Goal: Task Accomplishment & Management: Use online tool/utility

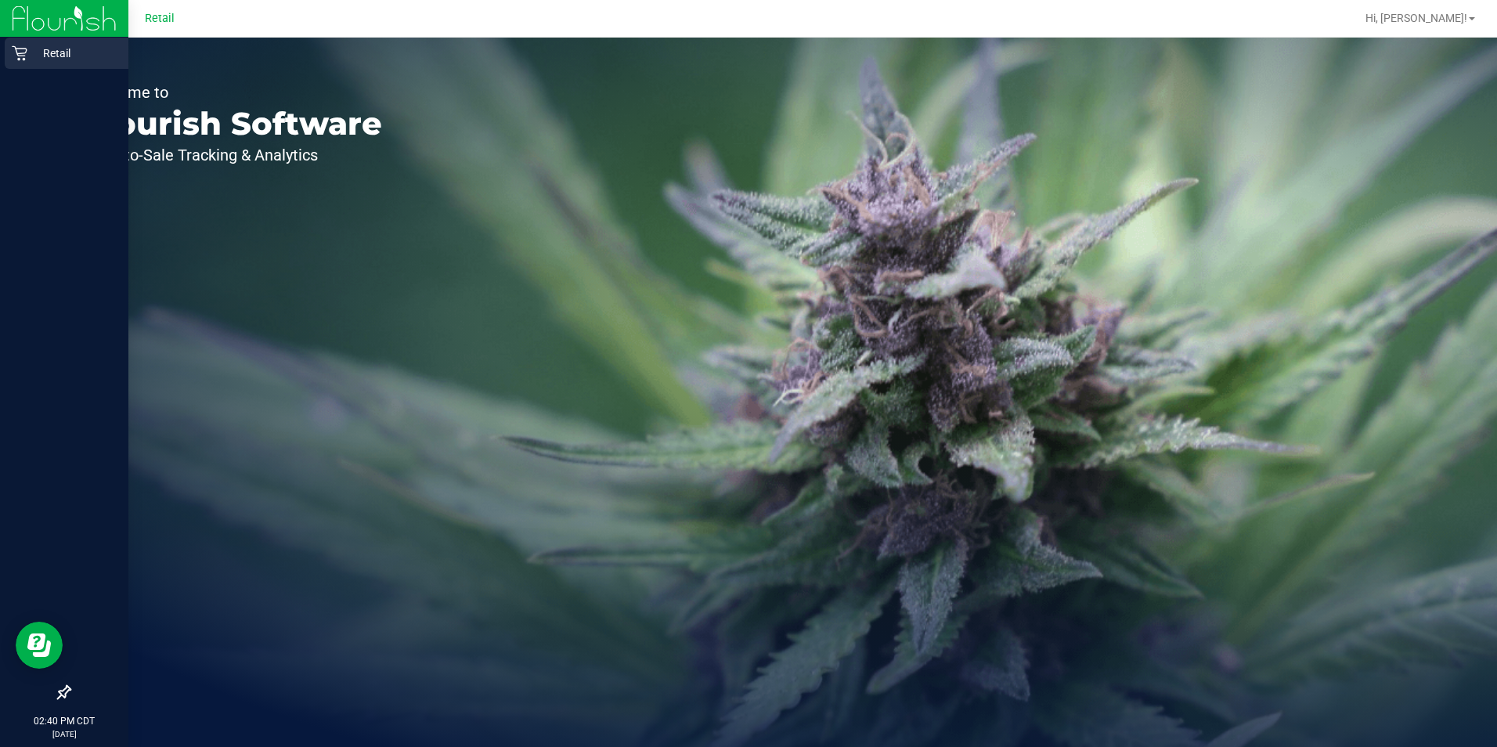
click at [27, 62] on p "Retail" at bounding box center [74, 53] width 94 height 19
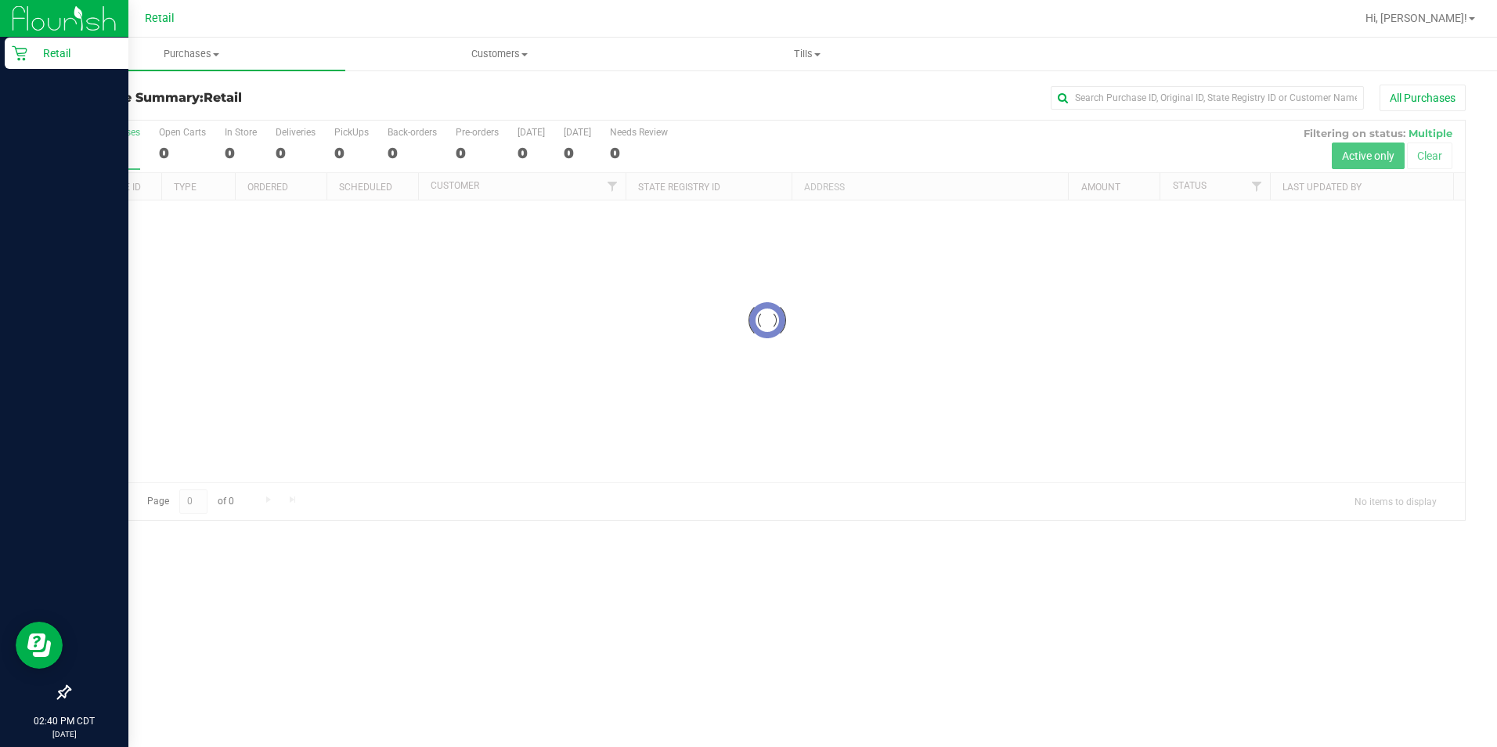
click at [47, 62] on p "Retail" at bounding box center [74, 53] width 94 height 19
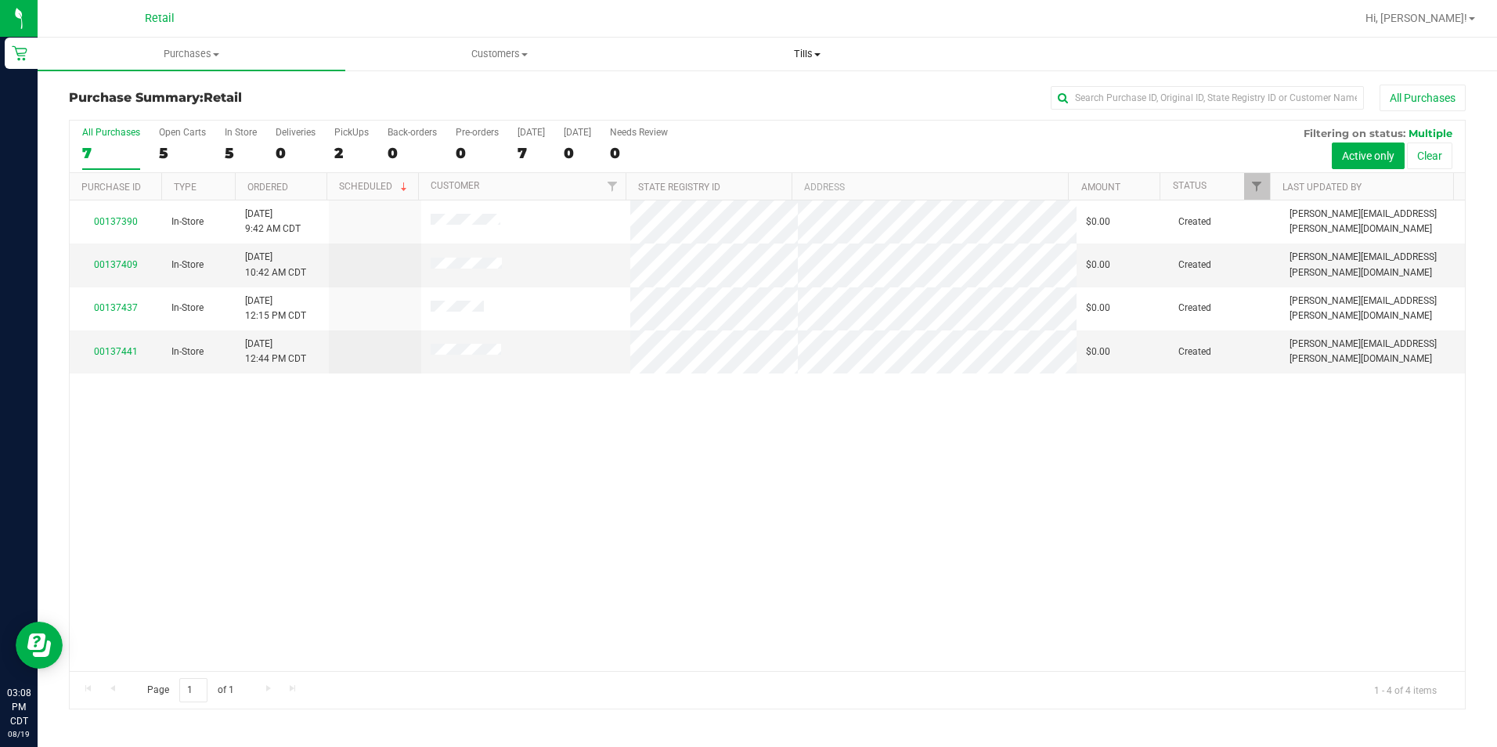
click at [801, 51] on span "Tills" at bounding box center [807, 54] width 306 height 14
click at [739, 99] on span "Manage tills" at bounding box center [707, 94] width 106 height 13
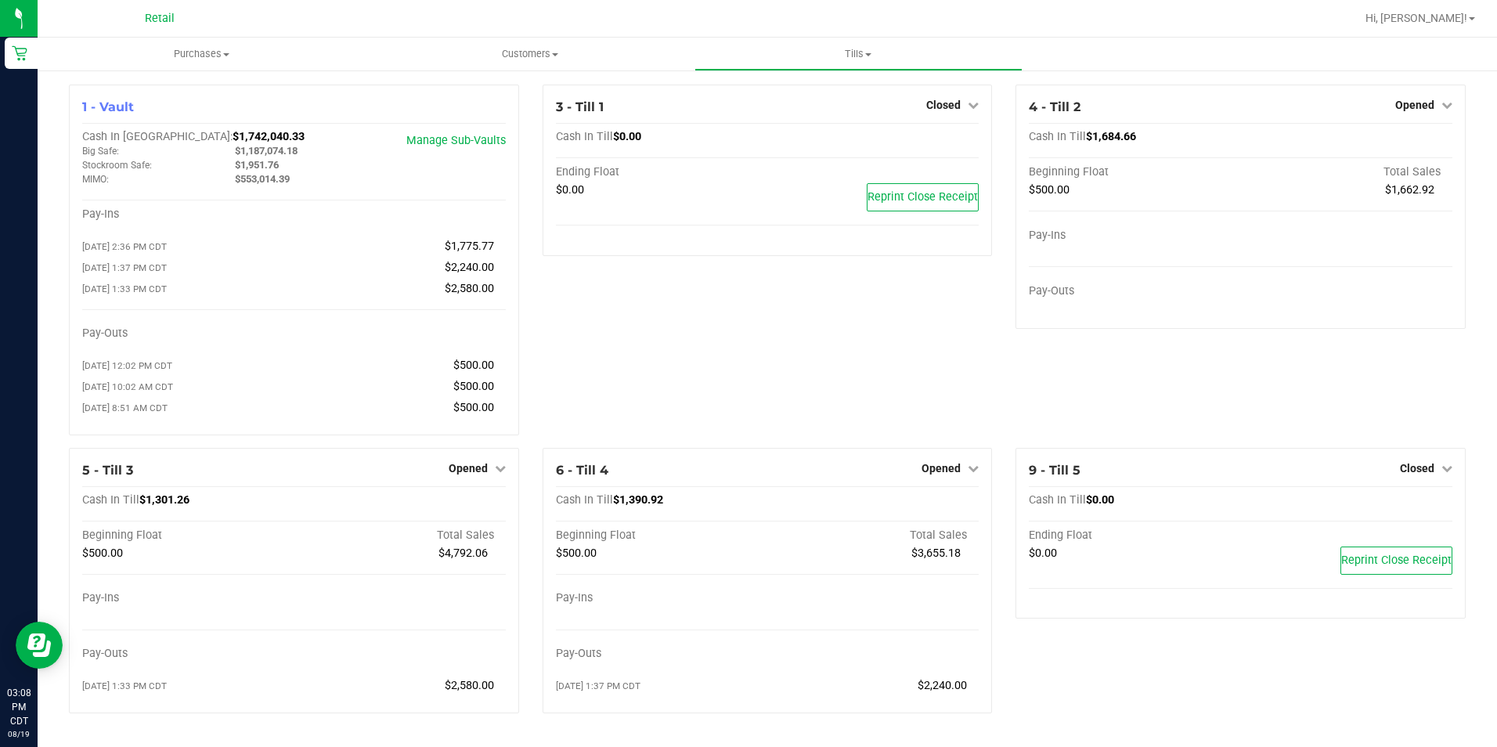
click at [944, 111] on span "Closed" at bounding box center [943, 105] width 34 height 13
click at [939, 141] on link "Open Till" at bounding box center [942, 138] width 41 height 13
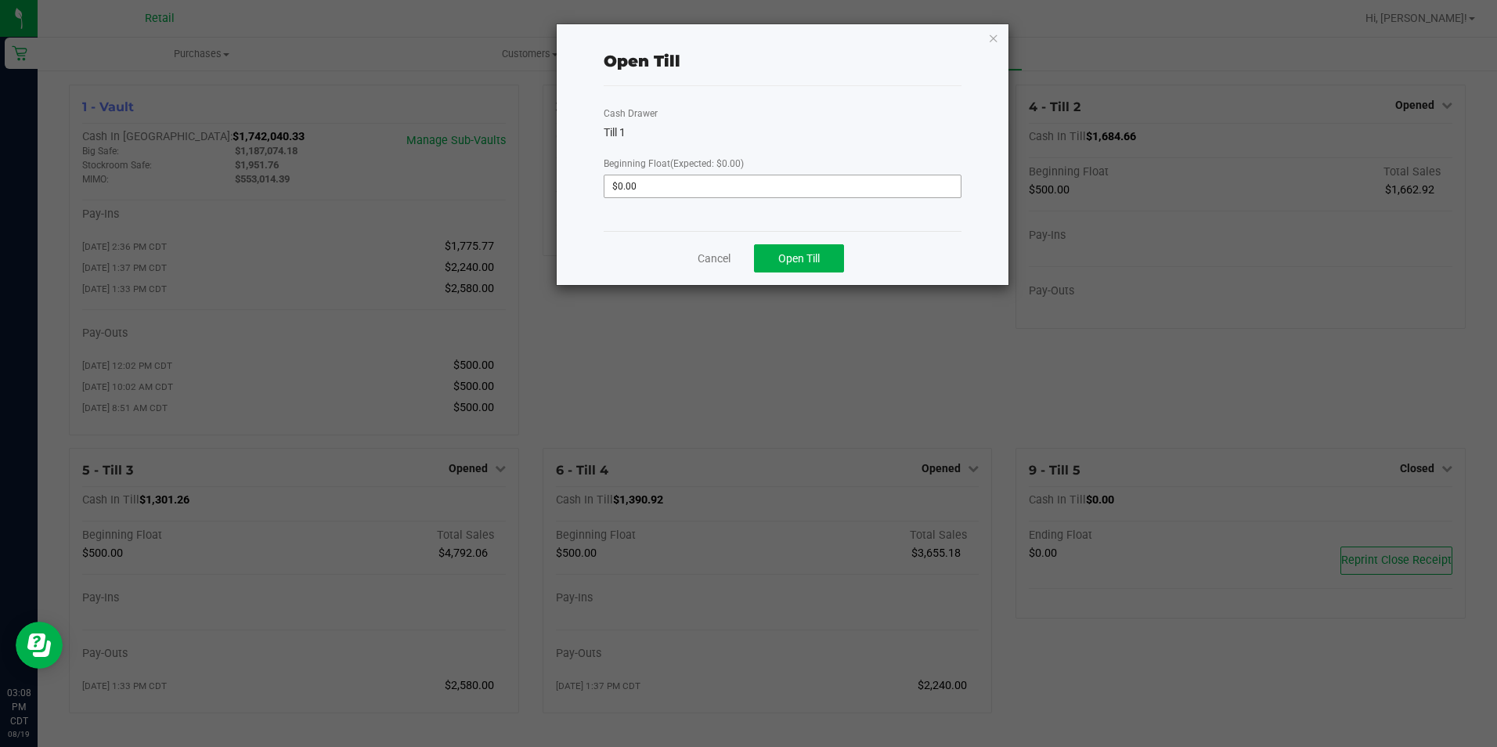
click at [736, 189] on input "$0.00" at bounding box center [781, 186] width 355 height 22
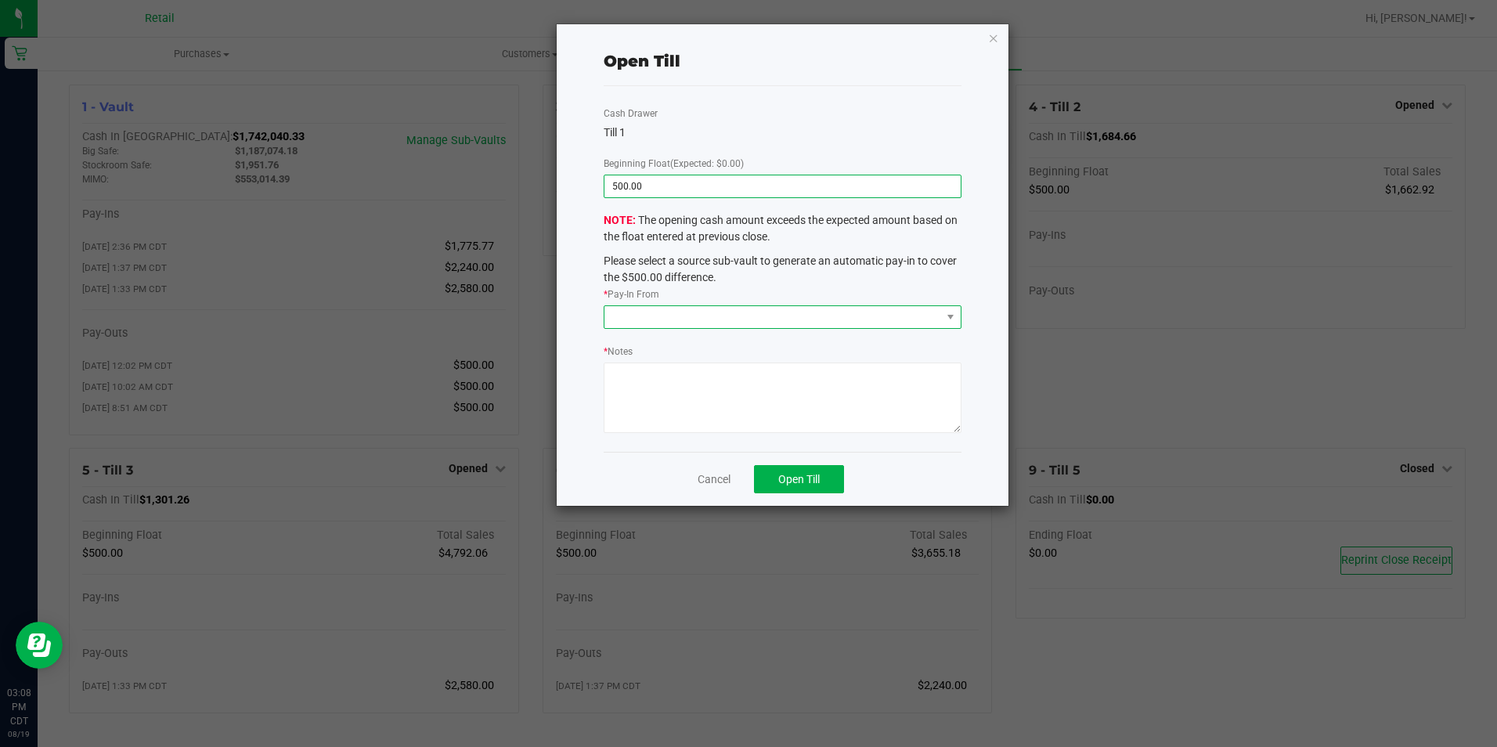
click at [788, 315] on span at bounding box center [772, 317] width 336 height 22
type input "$500.00"
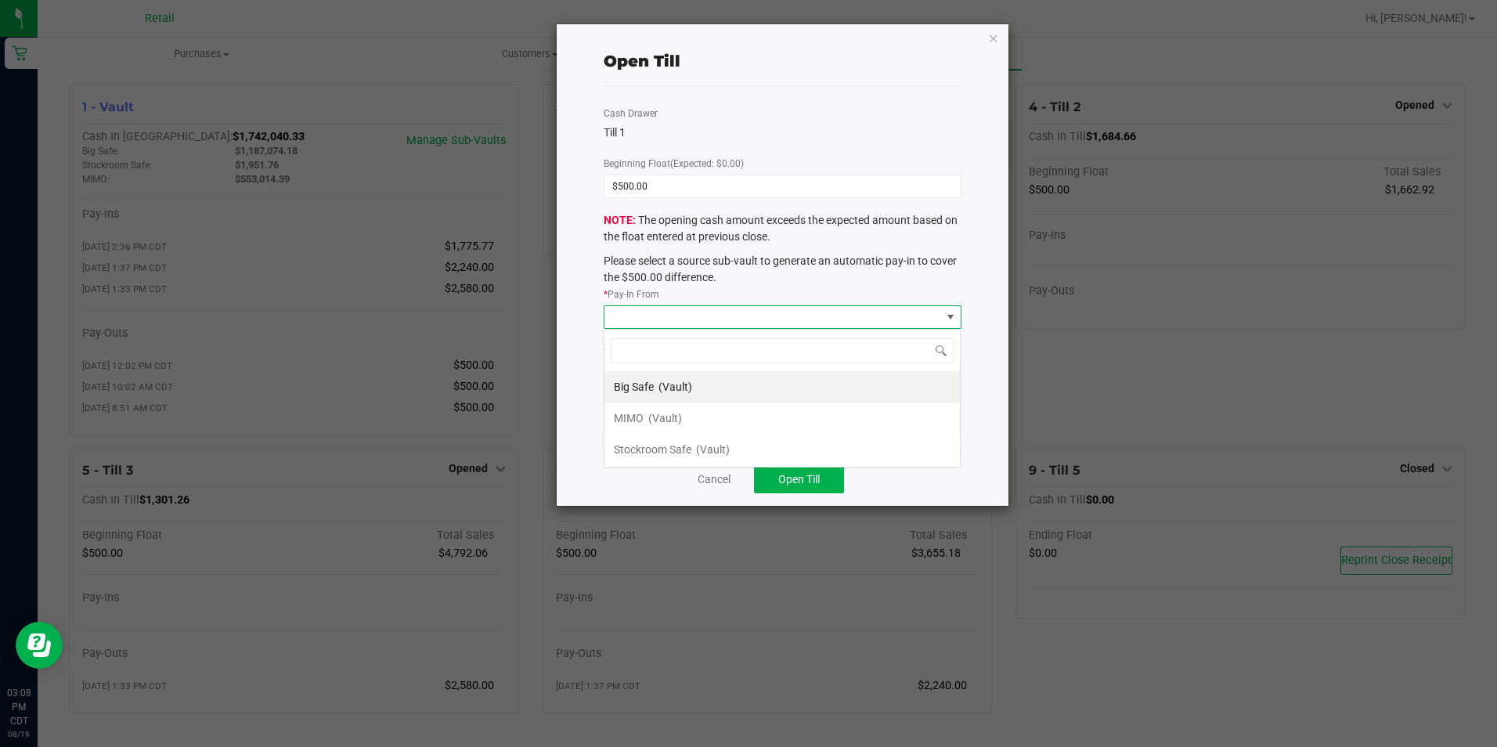
scroll to position [23, 357]
click at [680, 416] on span "(Vault)" at bounding box center [665, 418] width 34 height 13
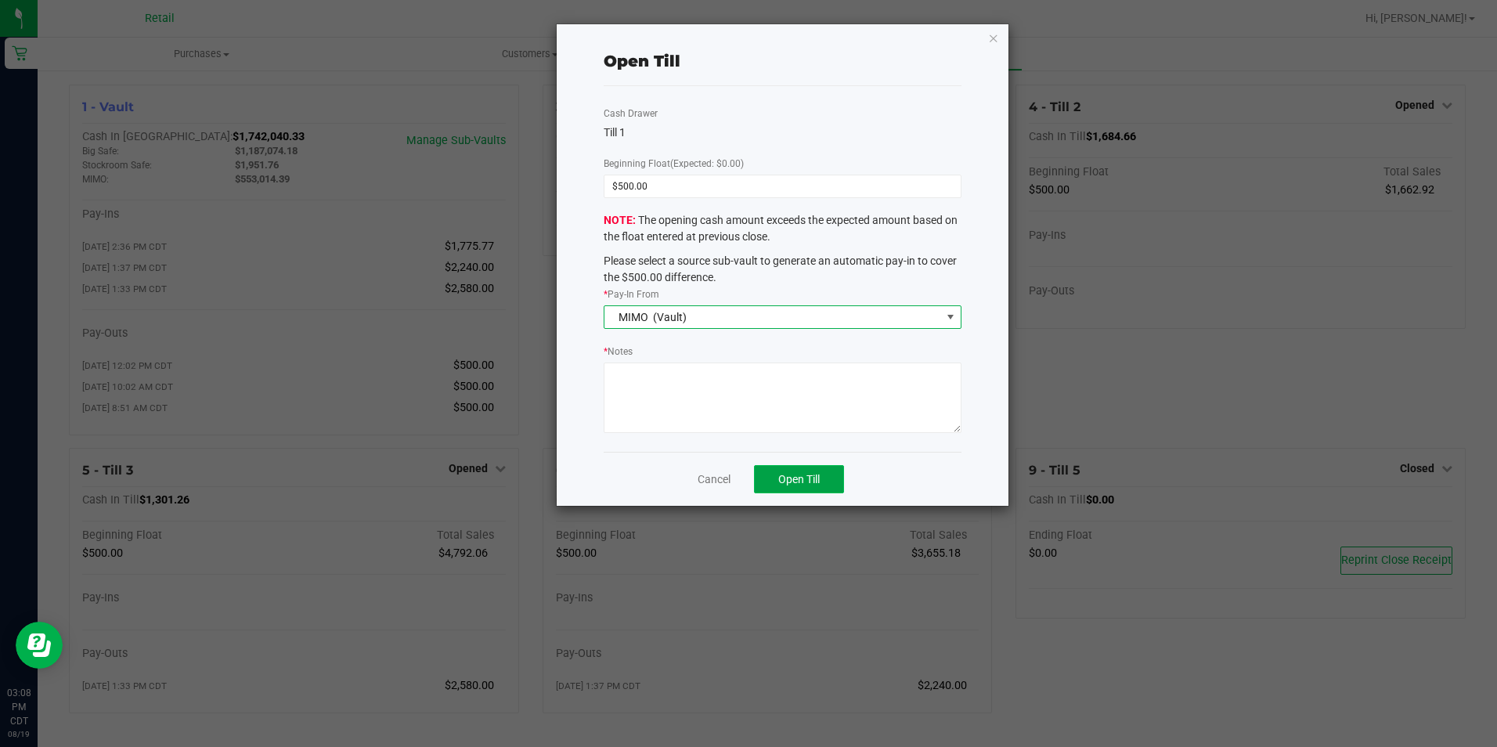
click at [807, 482] on span "Open Till" at bounding box center [798, 479] width 41 height 13
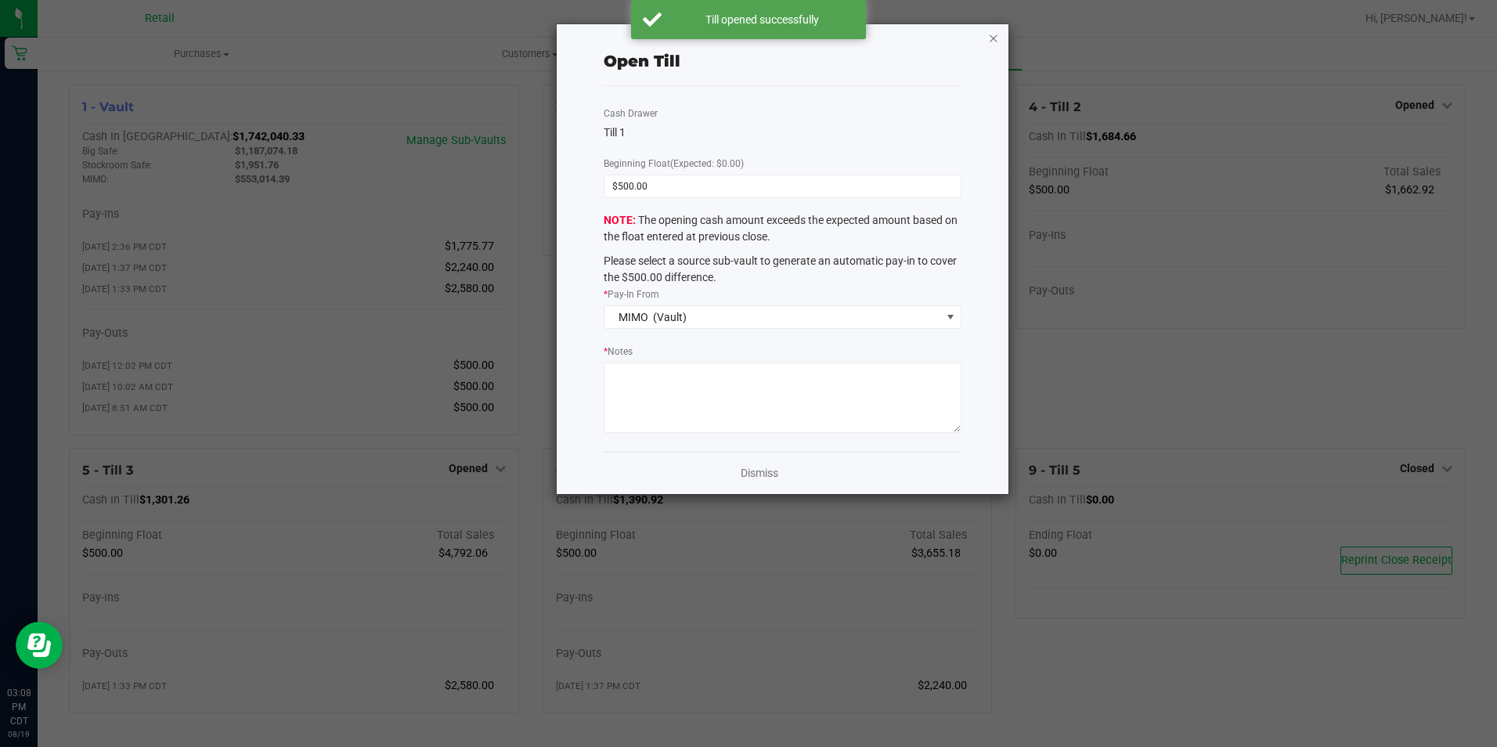
click at [989, 41] on icon "button" at bounding box center [993, 37] width 11 height 19
